Goal: Task Accomplishment & Management: Use online tool/utility

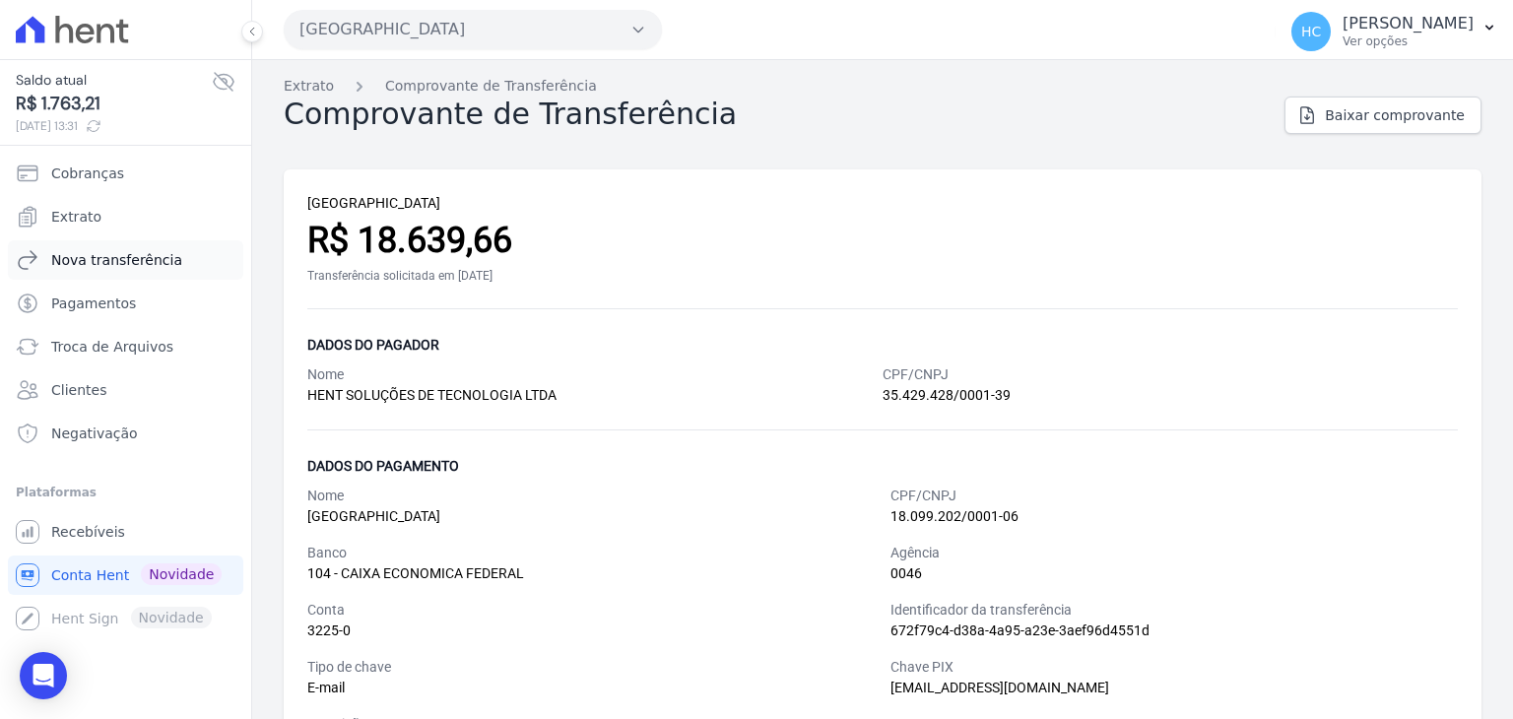
click at [110, 257] on span "Nova transferência" at bounding box center [116, 260] width 131 height 20
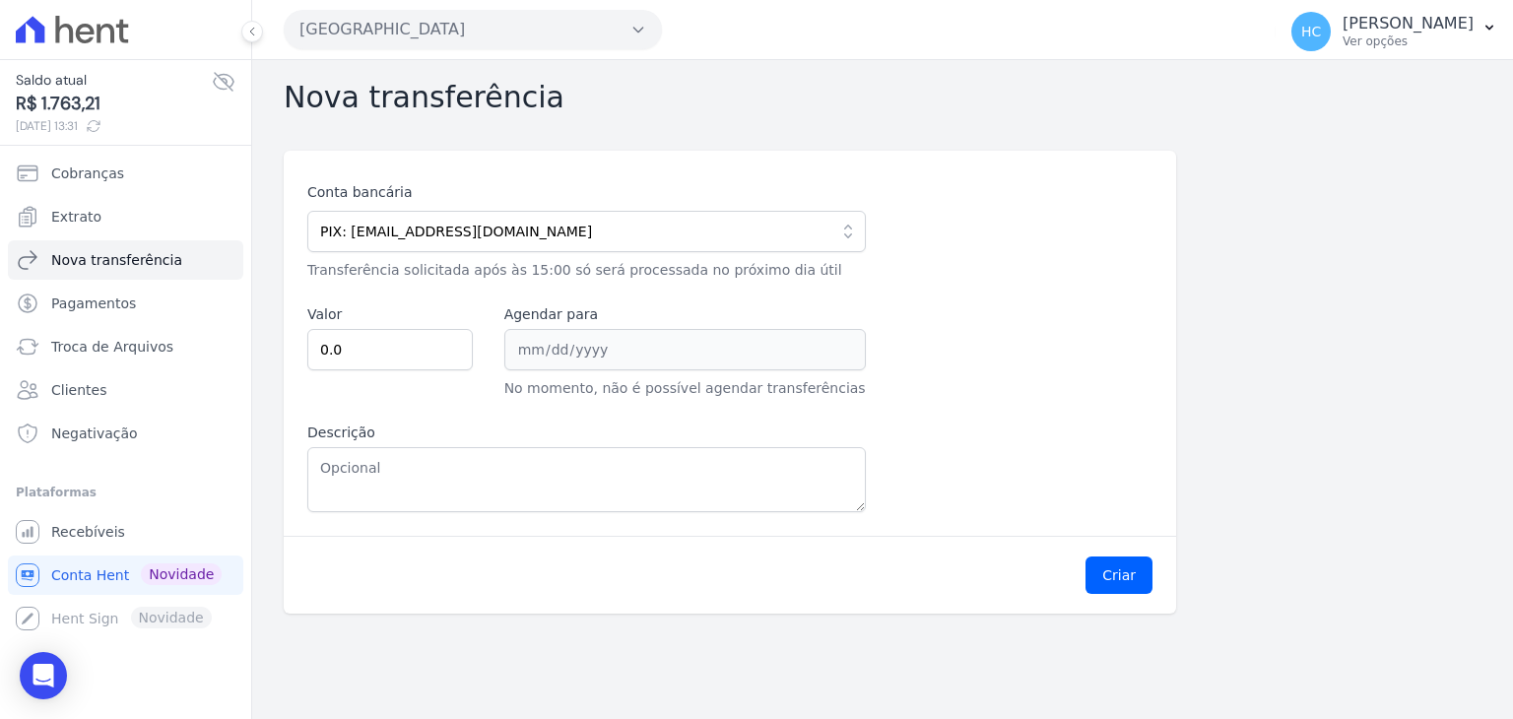
click at [75, 105] on span "R$ 1.763,21" at bounding box center [114, 104] width 196 height 27
copy span "1.763,21"
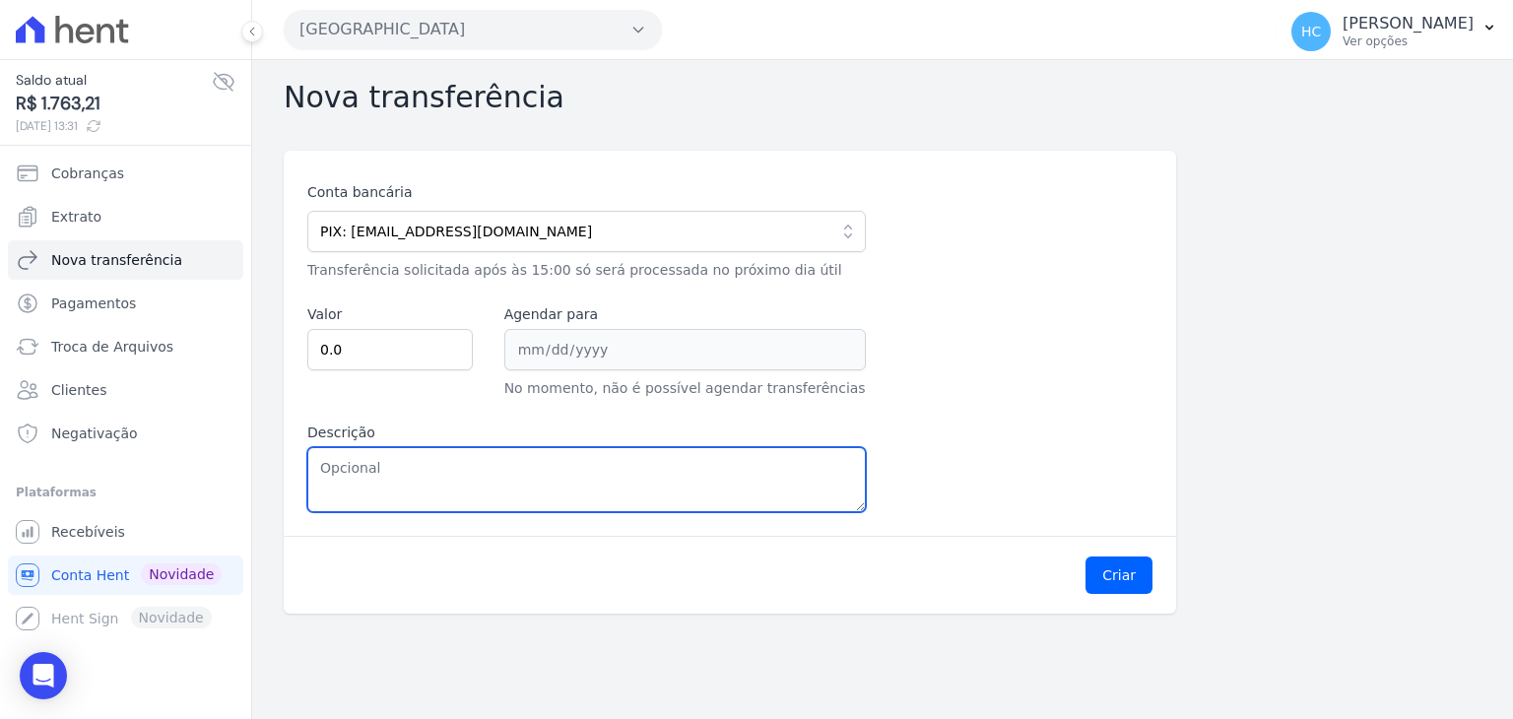
click at [420, 484] on textarea "Descrição" at bounding box center [586, 479] width 559 height 65
paste textarea "1.763,21"
click at [327, 466] on textarea "1.763,21" at bounding box center [586, 479] width 559 height 65
click at [327, 466] on textarea "1763,21" at bounding box center [586, 479] width 559 height 65
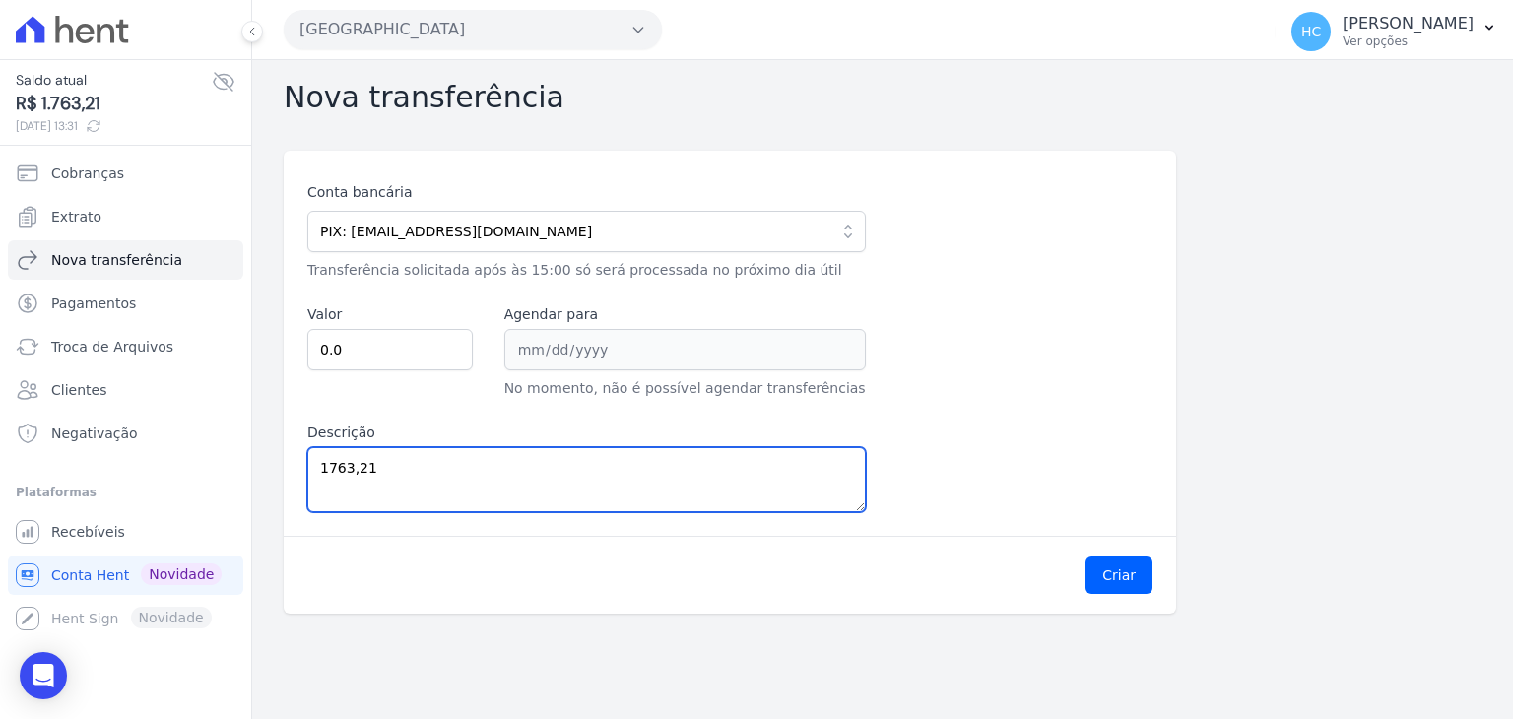
type textarea "1763,21"
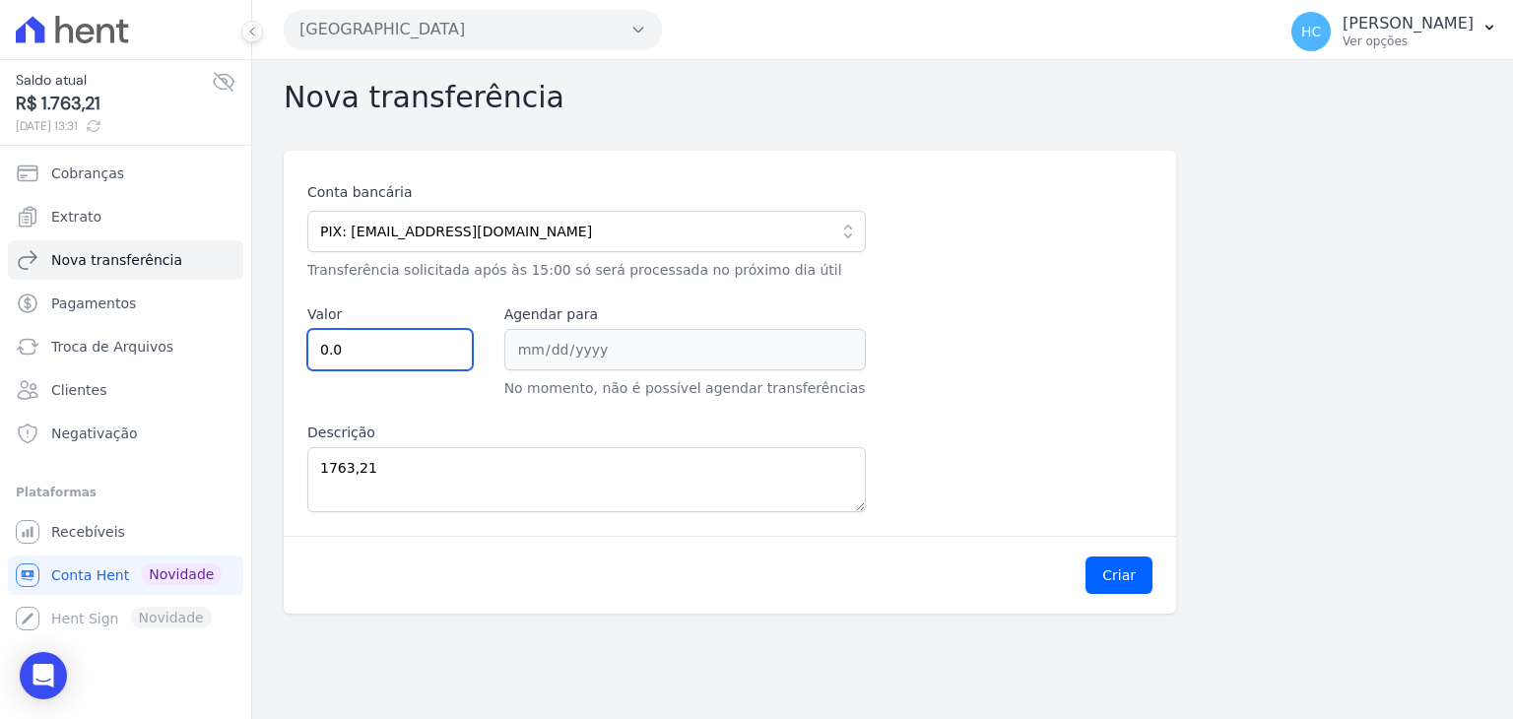
click at [370, 352] on input "0.0" at bounding box center [390, 349] width 166 height 41
paste input "1763.21"
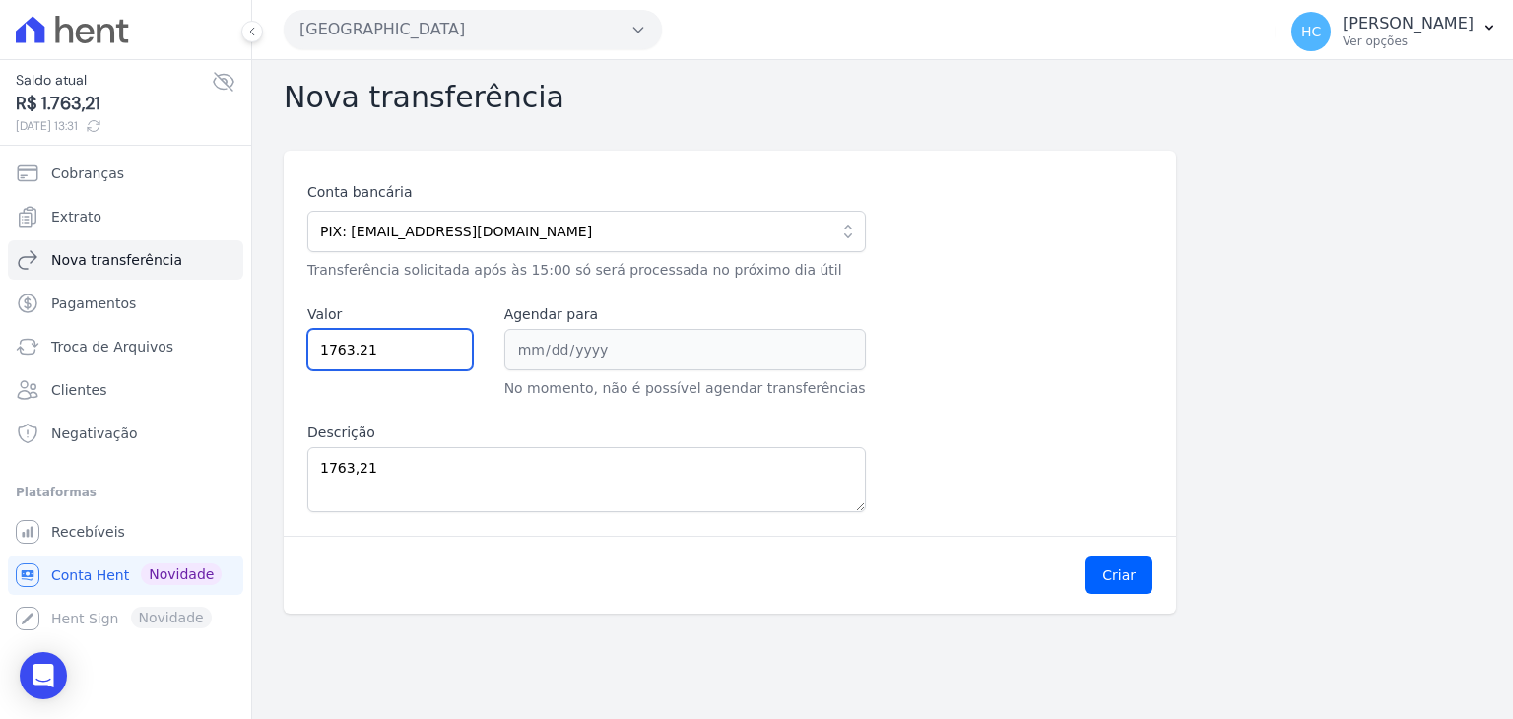
type input "1763.21"
click at [643, 517] on div "Conta bancária PIX: financeiro@priori.com.vc 104 - CAIXA ECONOMICA FEDERAL AG: …" at bounding box center [730, 343] width 893 height 385
click at [1111, 577] on button "Criar" at bounding box center [1119, 575] width 67 height 37
